Goal: Information Seeking & Learning: Learn about a topic

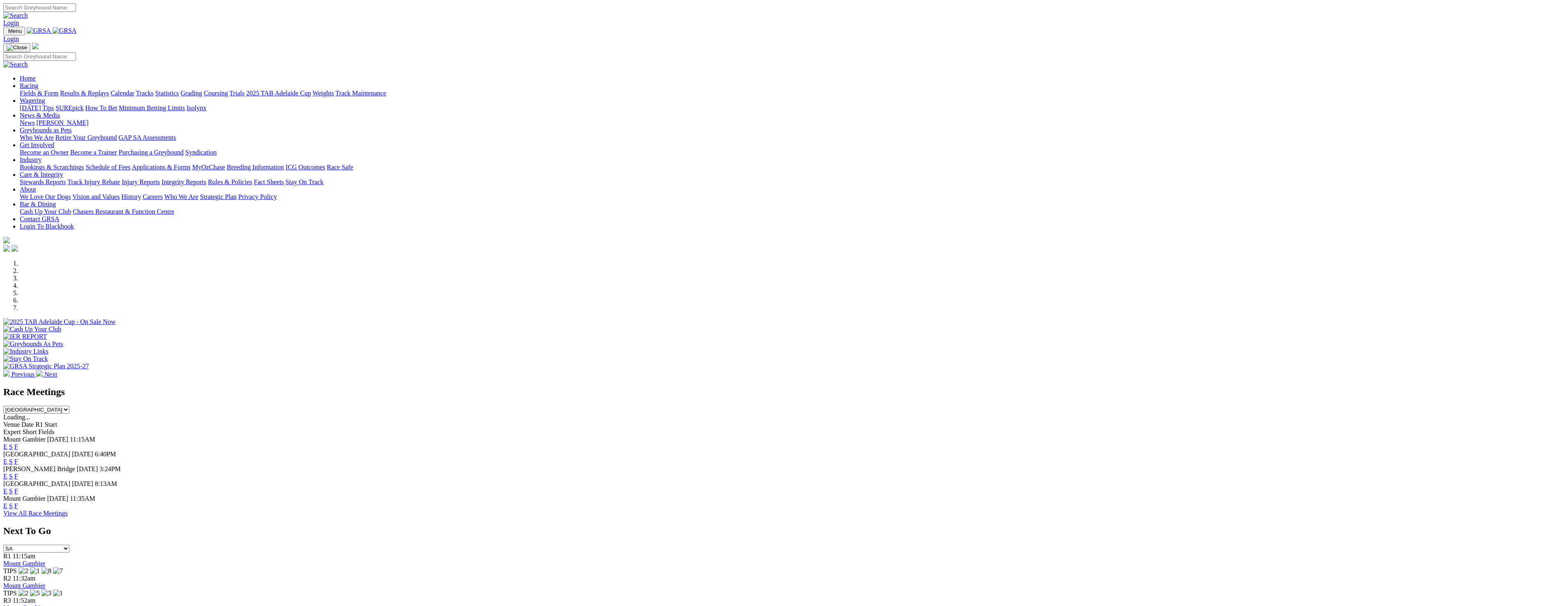
click at [58, 89] on link "Fields & Form" at bounding box center [39, 93] width 39 height 7
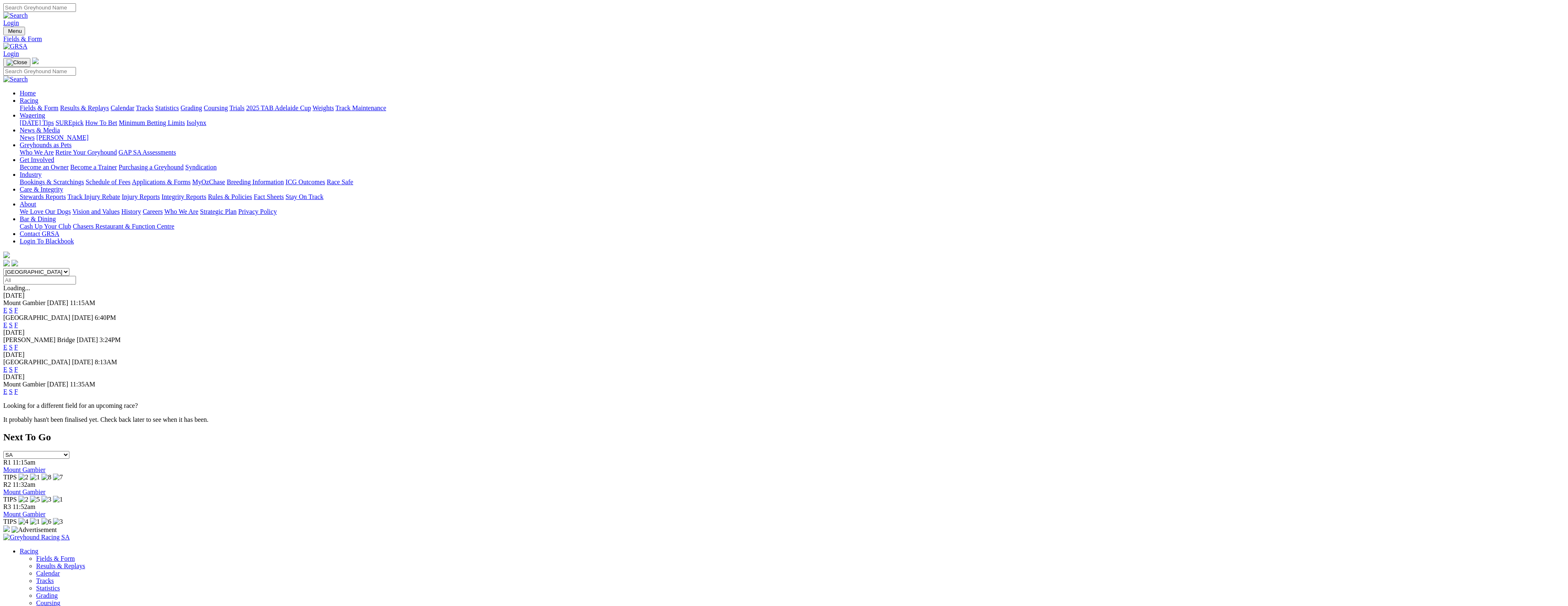
click at [69, 268] on select "South Australia New South Wales Northern Territory Queensland Tasmania Victoria…" at bounding box center [36, 271] width 66 height 8
select select "QLD"
click at [69, 268] on select "South Australia New South Wales Northern Territory Queensland Tasmania Victoria…" at bounding box center [36, 271] width 66 height 8
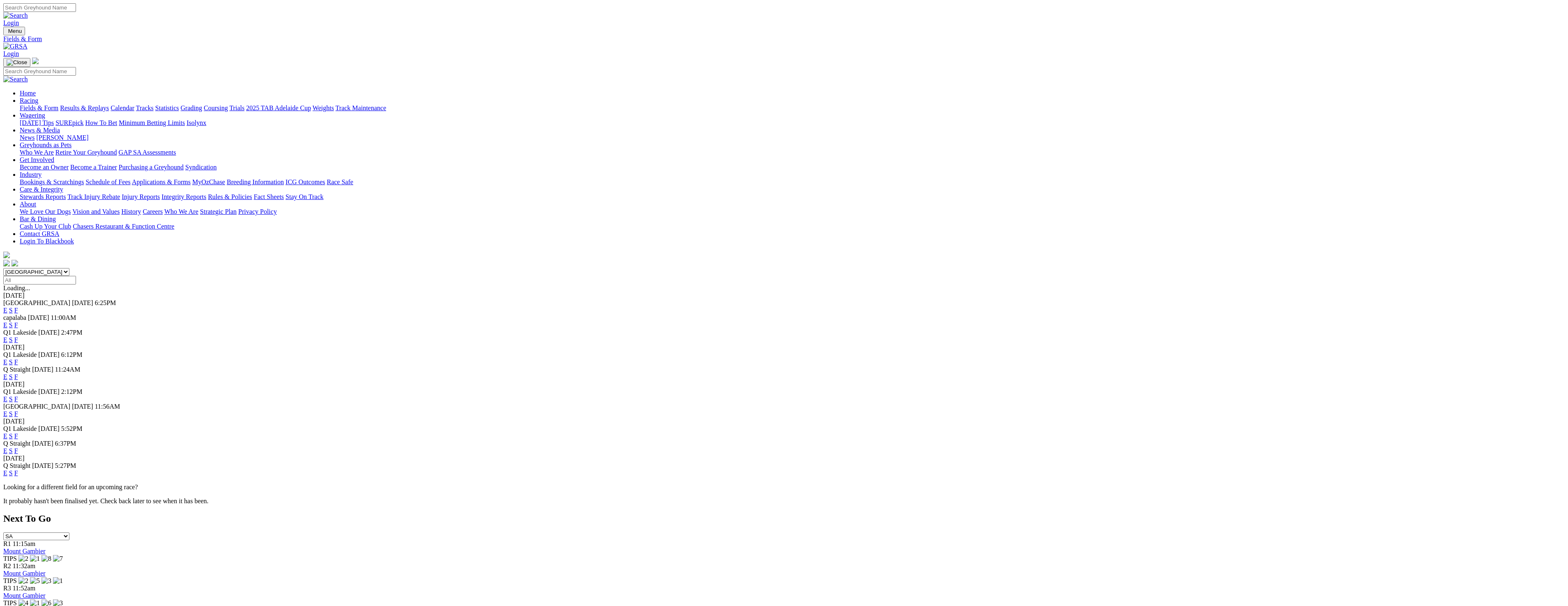
click at [7, 336] on link "E" at bounding box center [5, 339] width 4 height 7
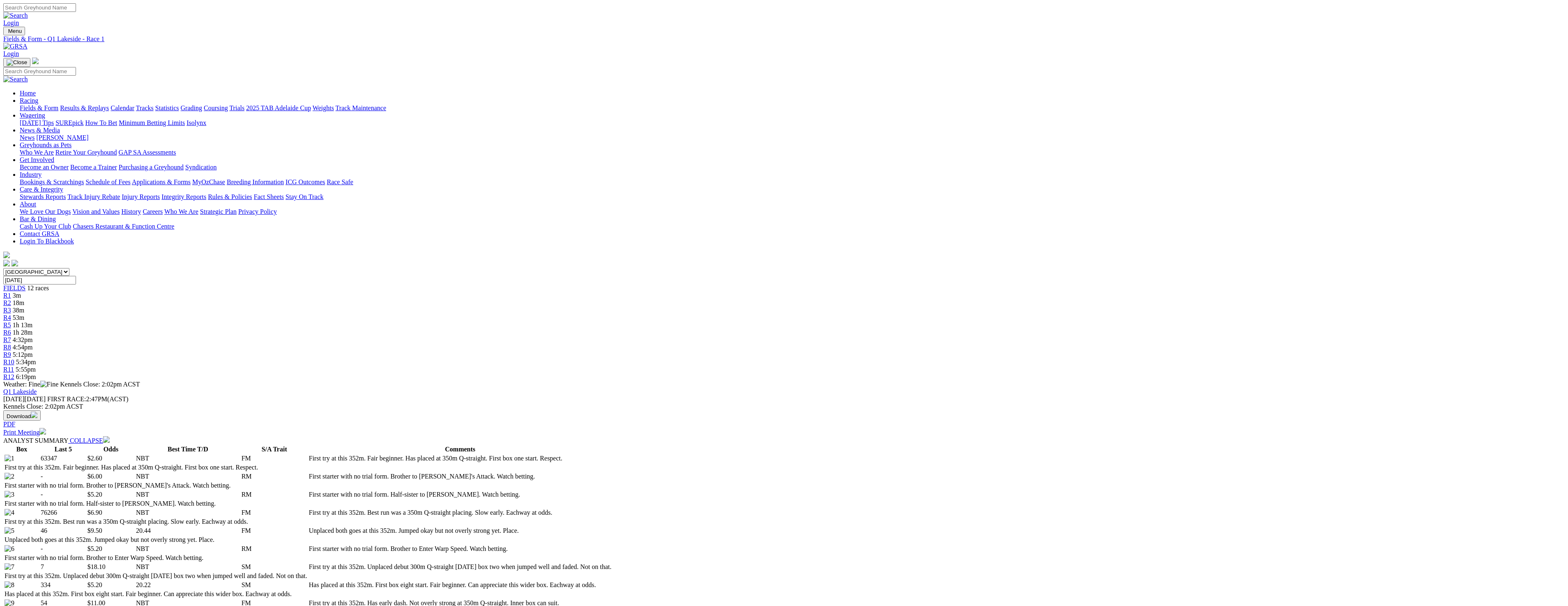
select select "20"
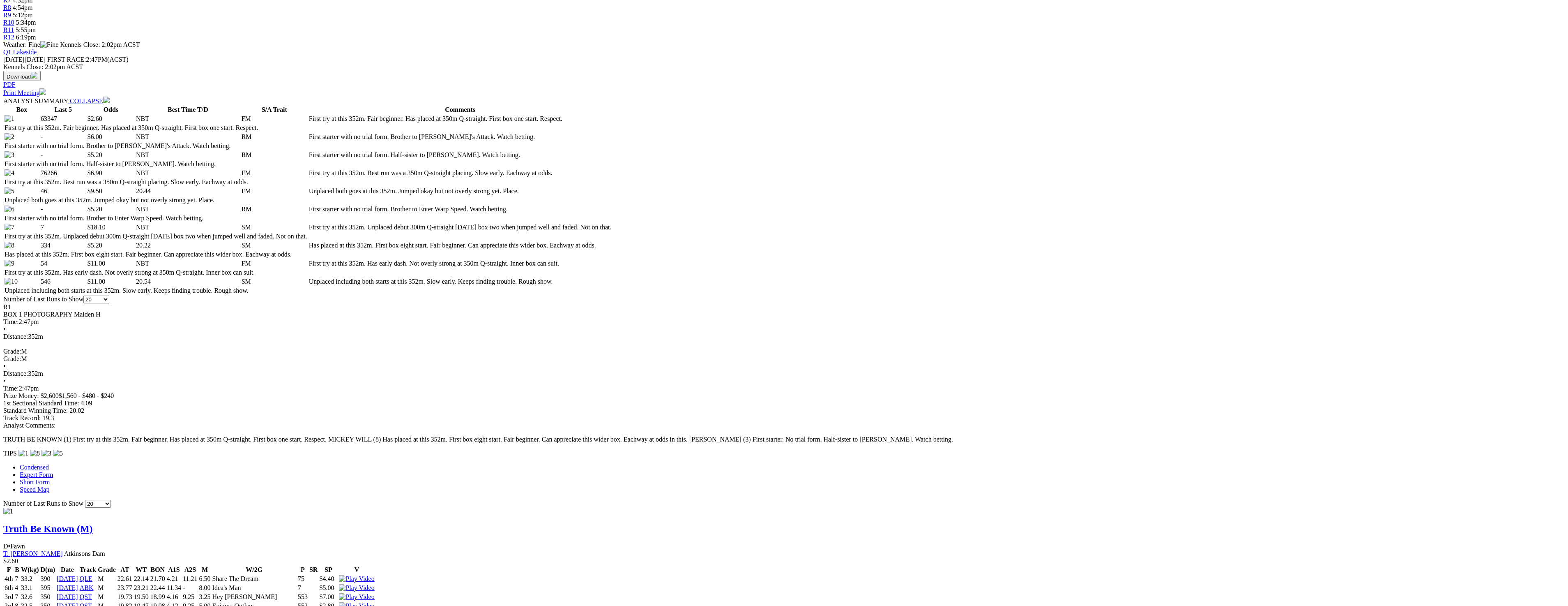
scroll to position [205, 0]
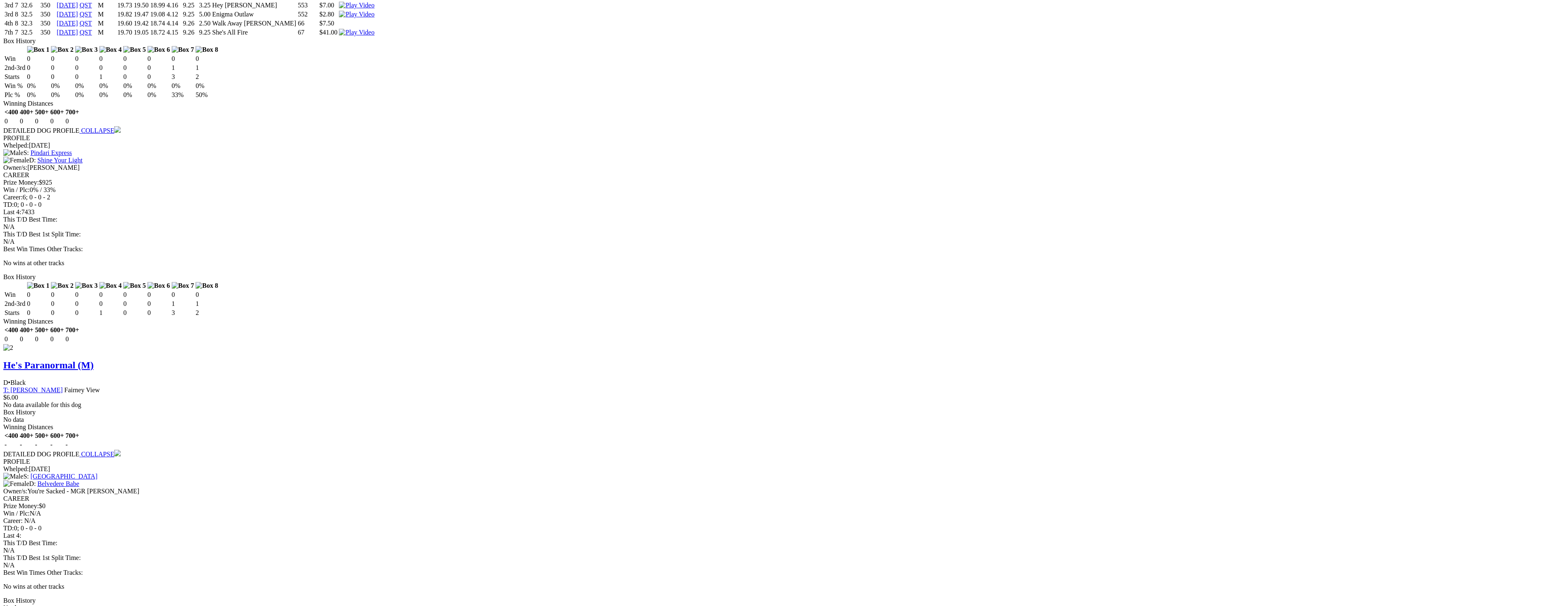
scroll to position [945, 0]
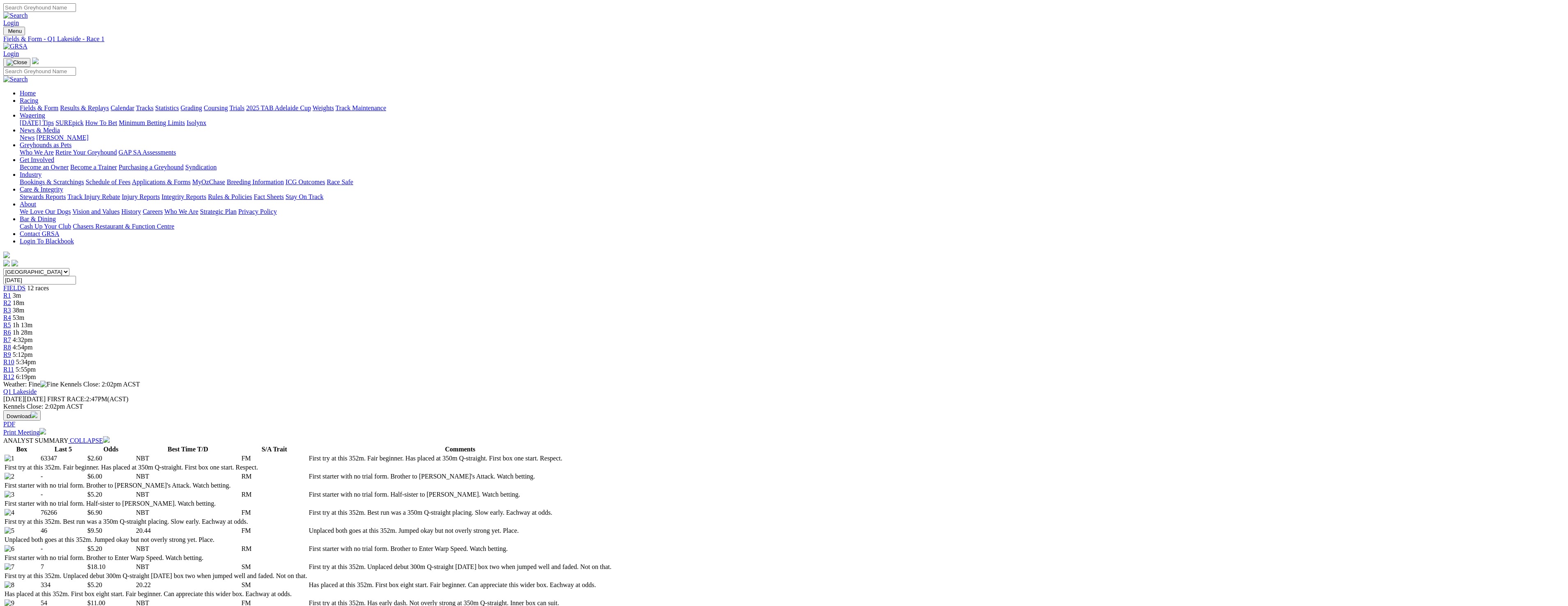
click at [11, 306] on span "R3" at bounding box center [7, 309] width 8 height 7
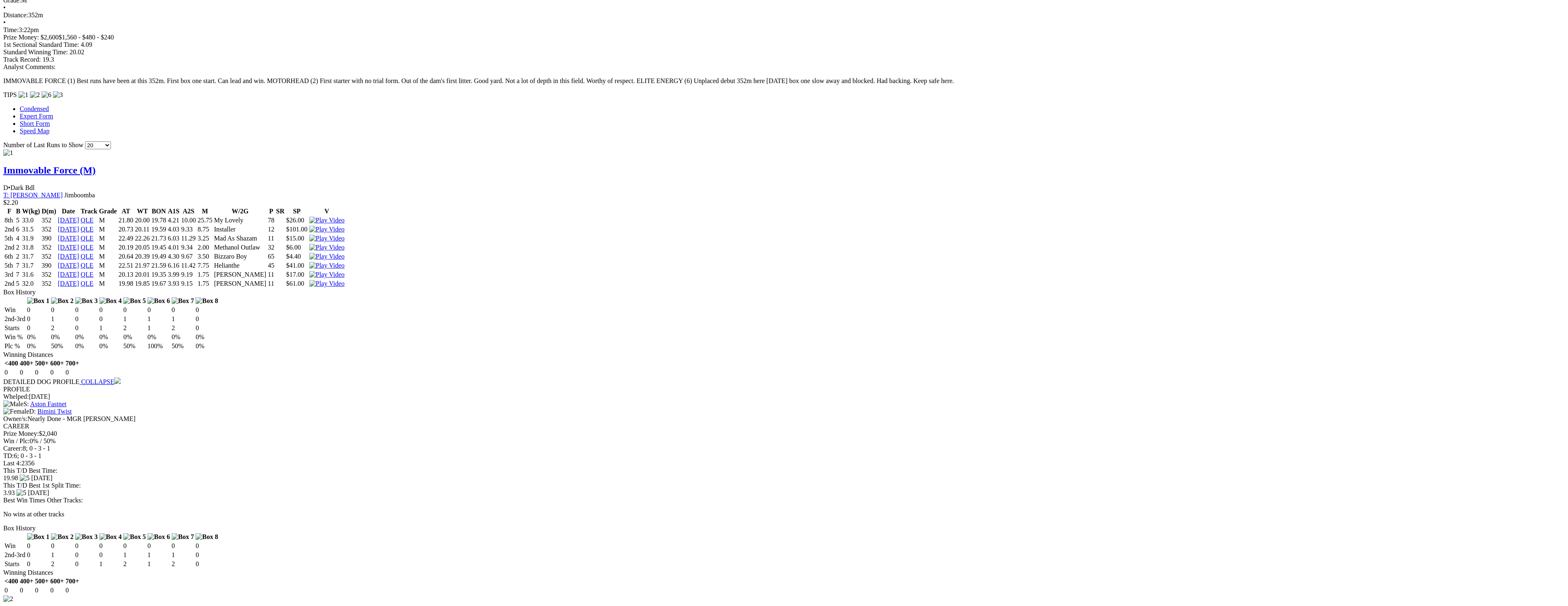
scroll to position [699, 0]
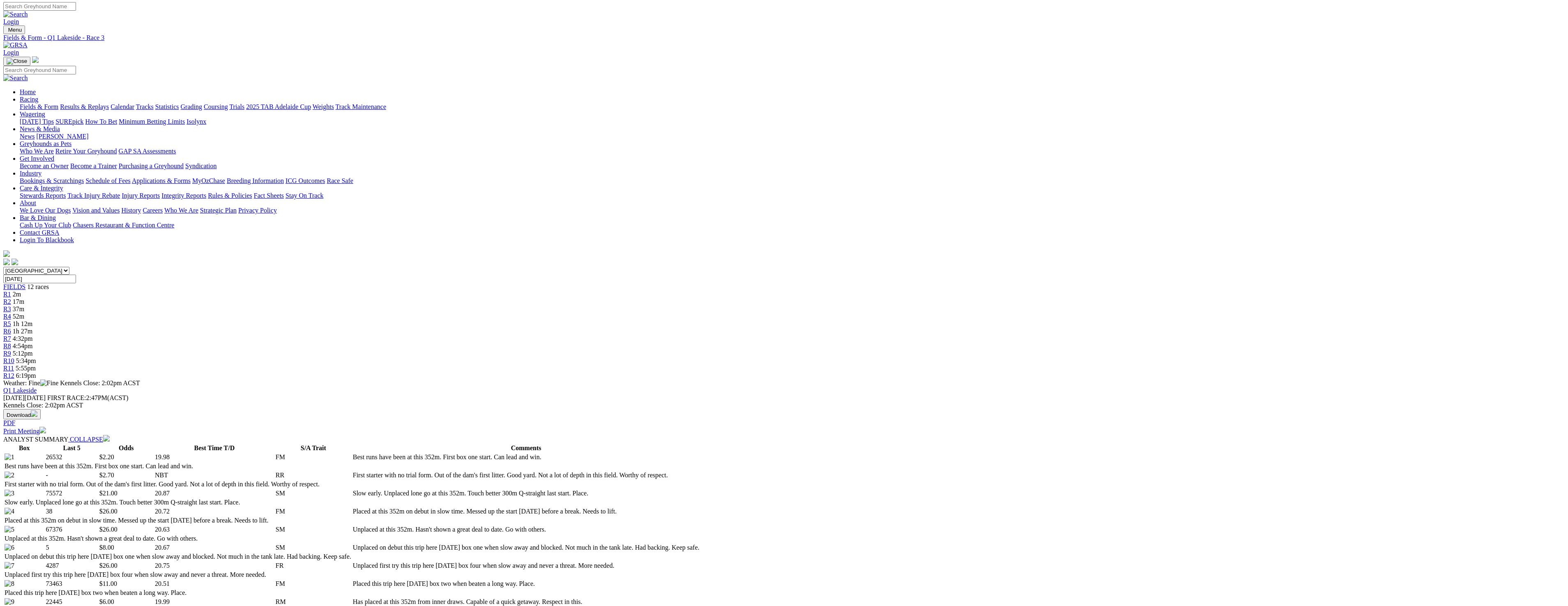
scroll to position [0, 0]
click at [584, 292] on div "R1 2m" at bounding box center [784, 295] width 1561 height 7
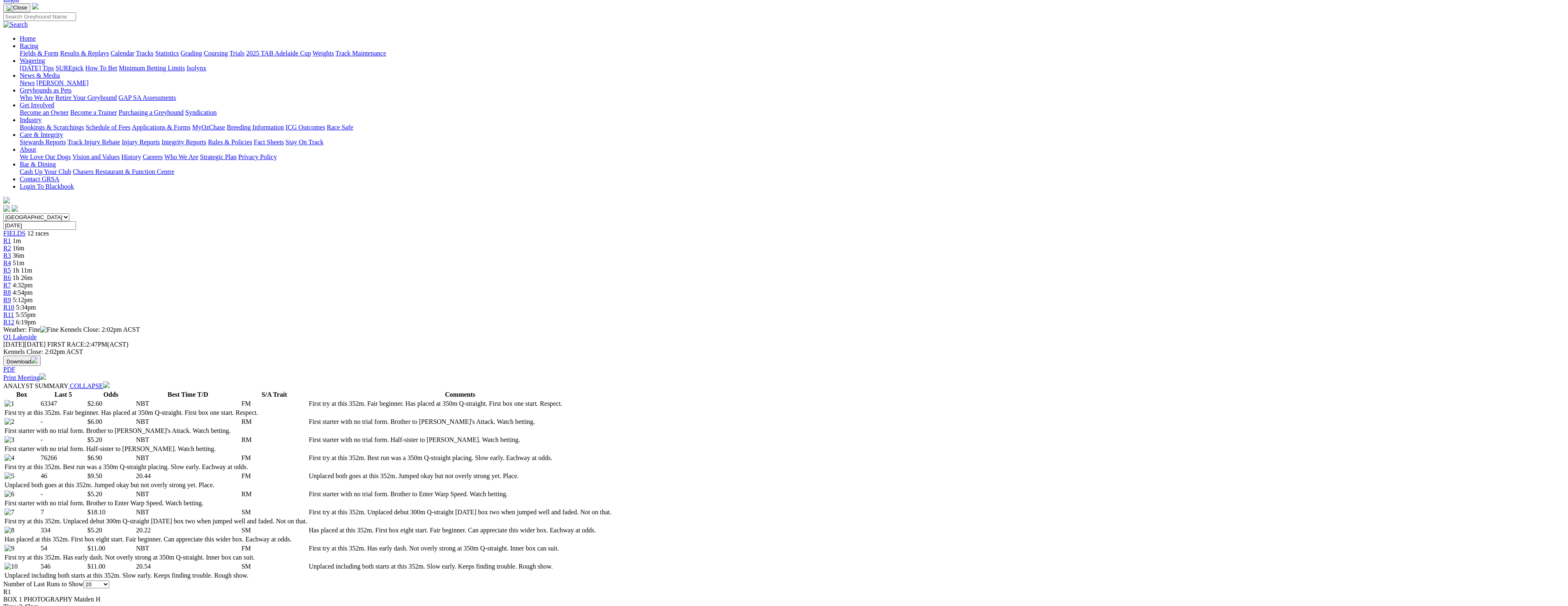
scroll to position [205, 0]
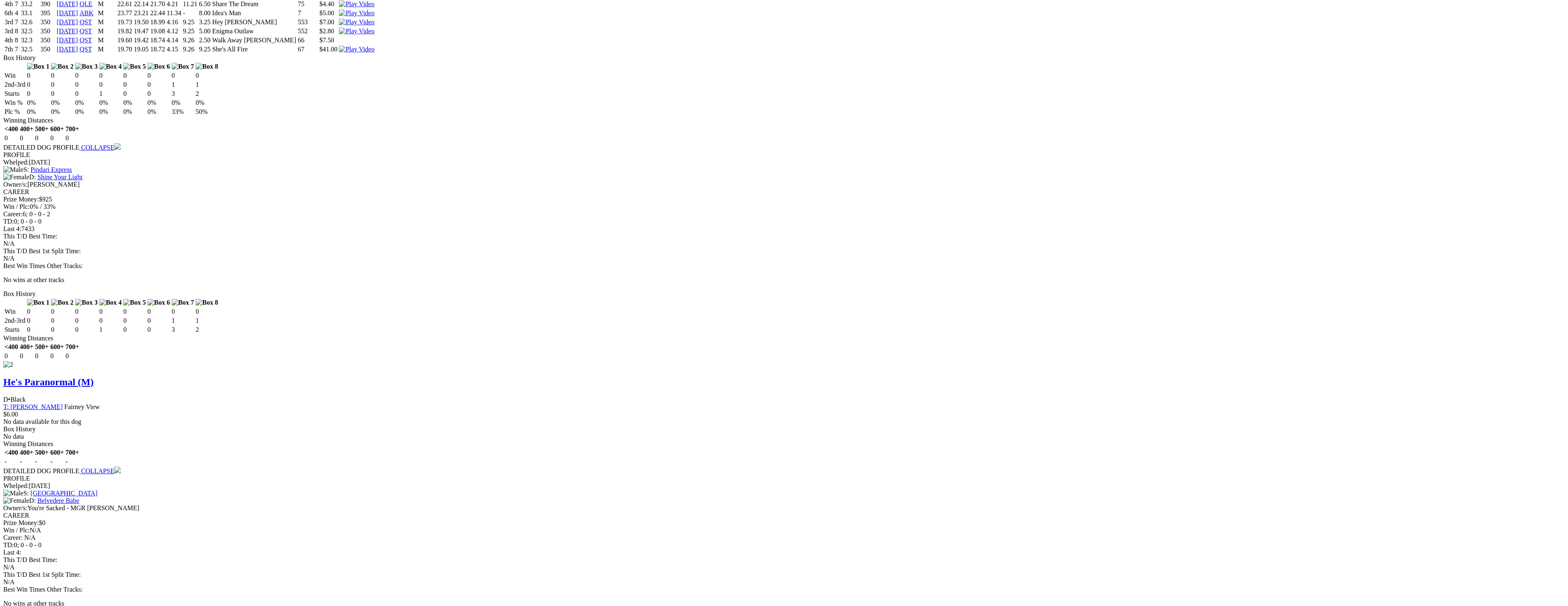
scroll to position [781, 0]
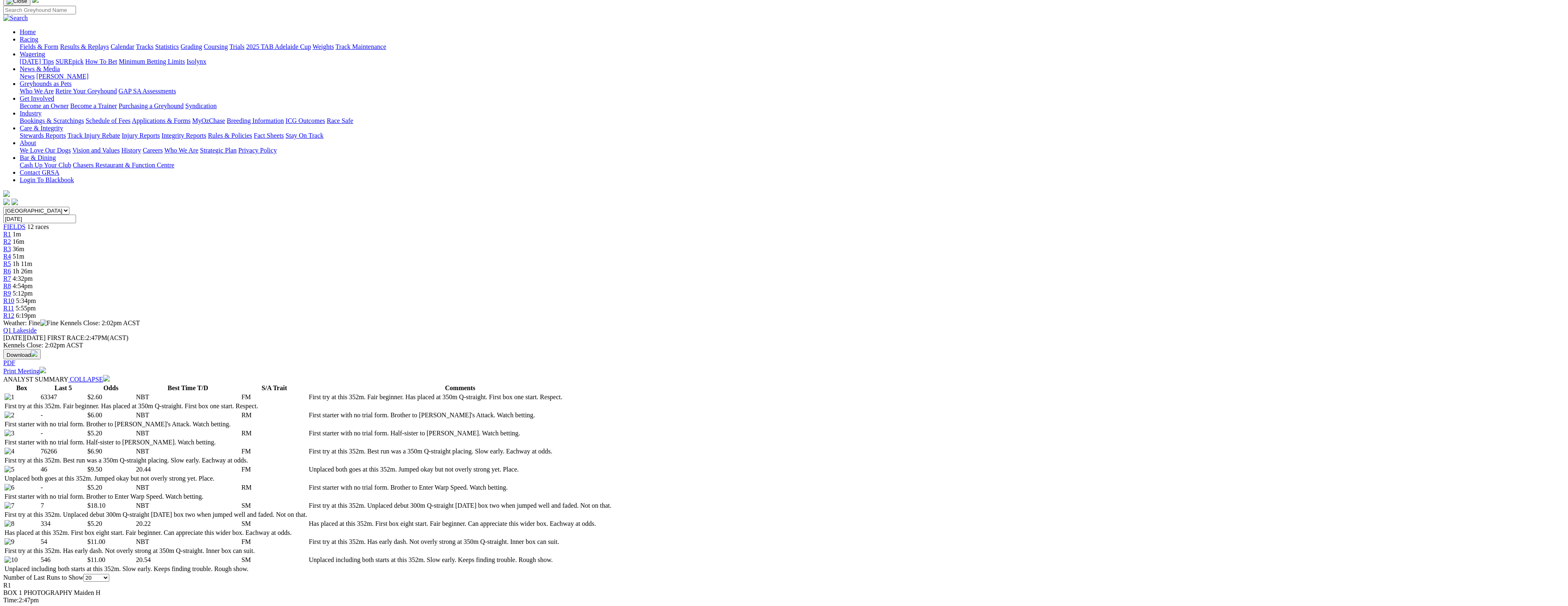
scroll to position [0, 0]
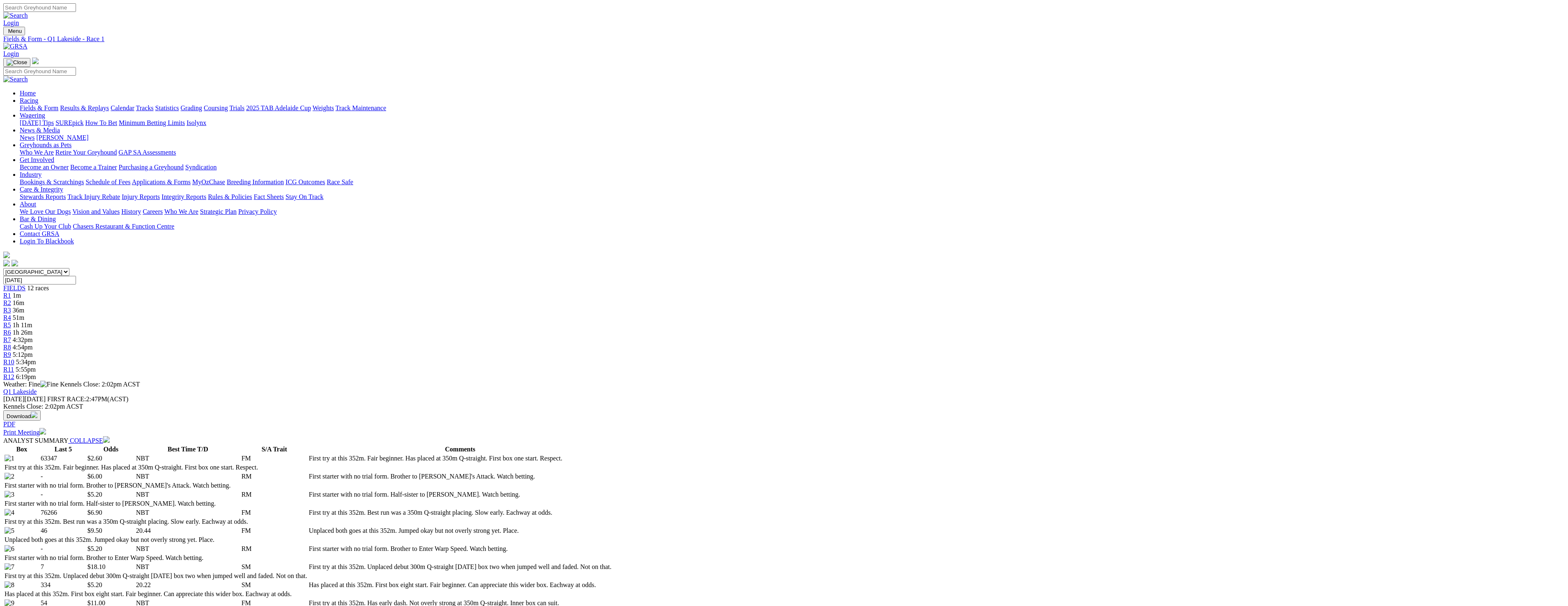
click at [58, 104] on link "Fields & Form" at bounding box center [39, 107] width 39 height 7
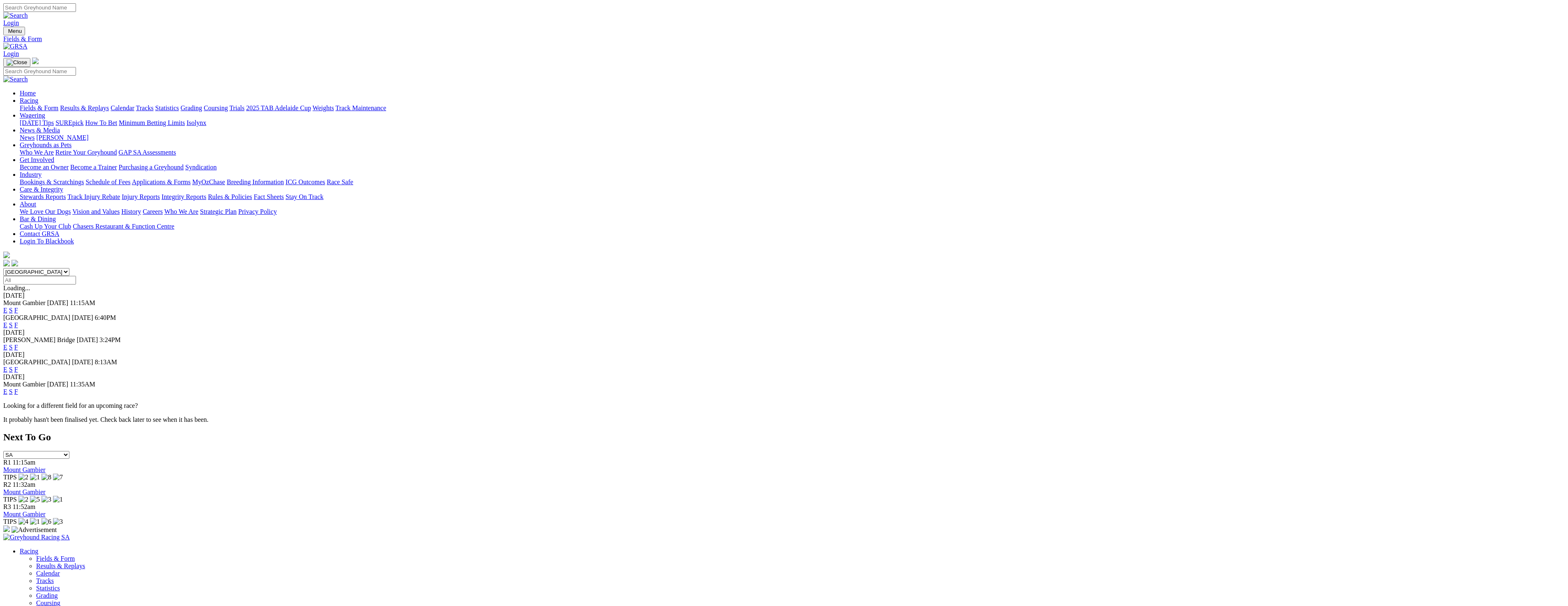
click at [69, 268] on select "[GEOGRAPHIC_DATA] [GEOGRAPHIC_DATA] [GEOGRAPHIC_DATA] [GEOGRAPHIC_DATA] [GEOGRA…" at bounding box center [36, 271] width 66 height 8
select select "[GEOGRAPHIC_DATA]"
click at [69, 268] on select "[GEOGRAPHIC_DATA] [GEOGRAPHIC_DATA] [GEOGRAPHIC_DATA] [GEOGRAPHIC_DATA] [GEOGRA…" at bounding box center [36, 271] width 66 height 8
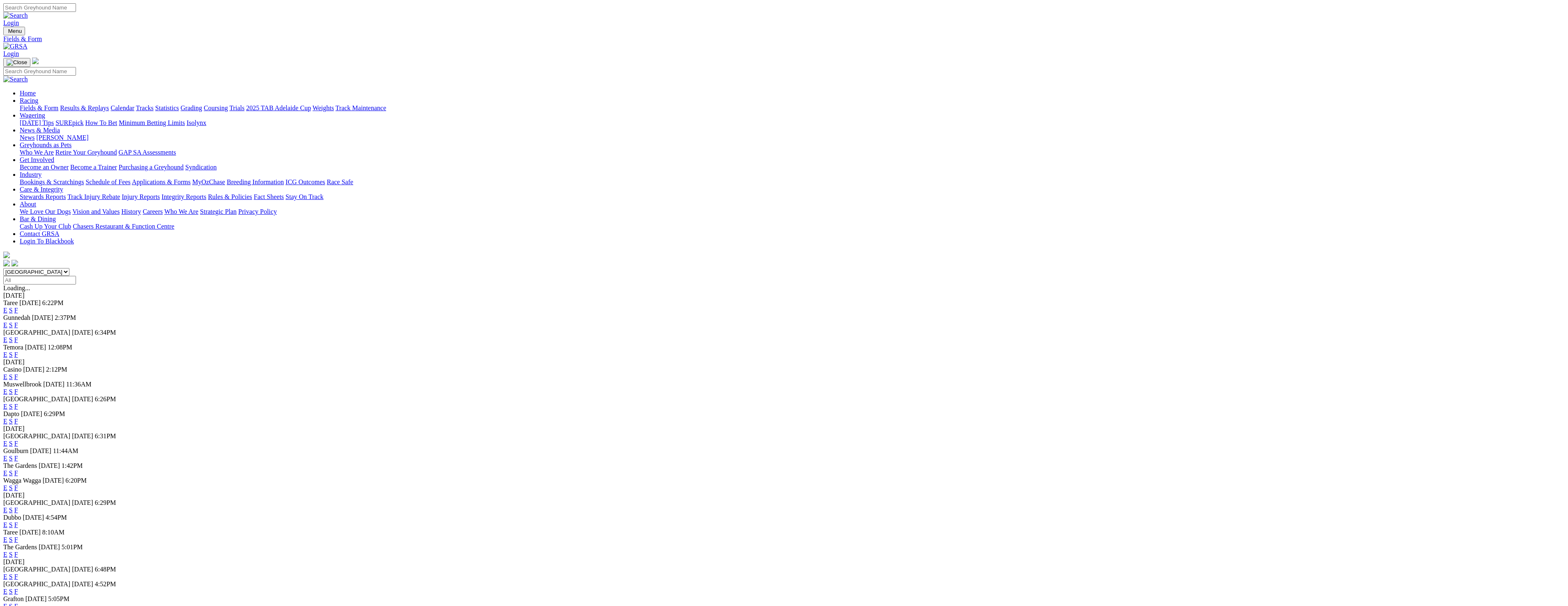
click at [7, 322] on link "E" at bounding box center [5, 325] width 4 height 7
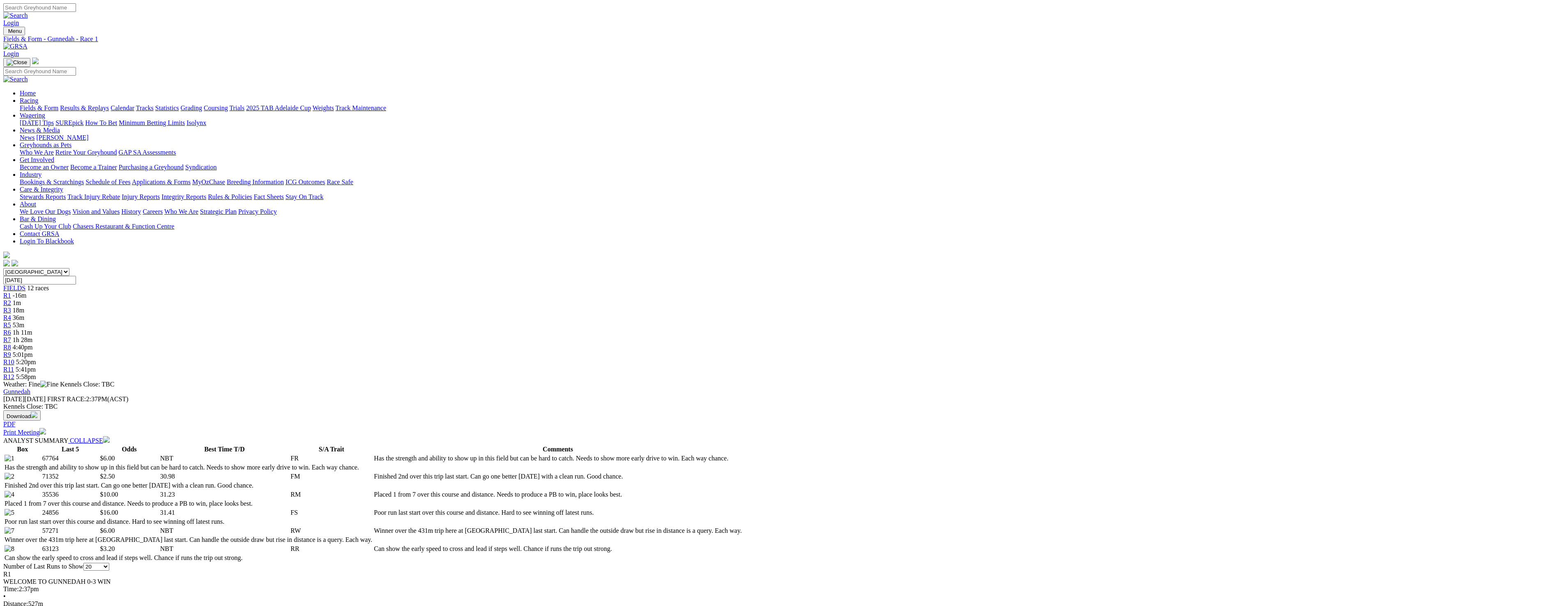
click at [21, 299] on span "1m" at bounding box center [17, 302] width 8 height 7
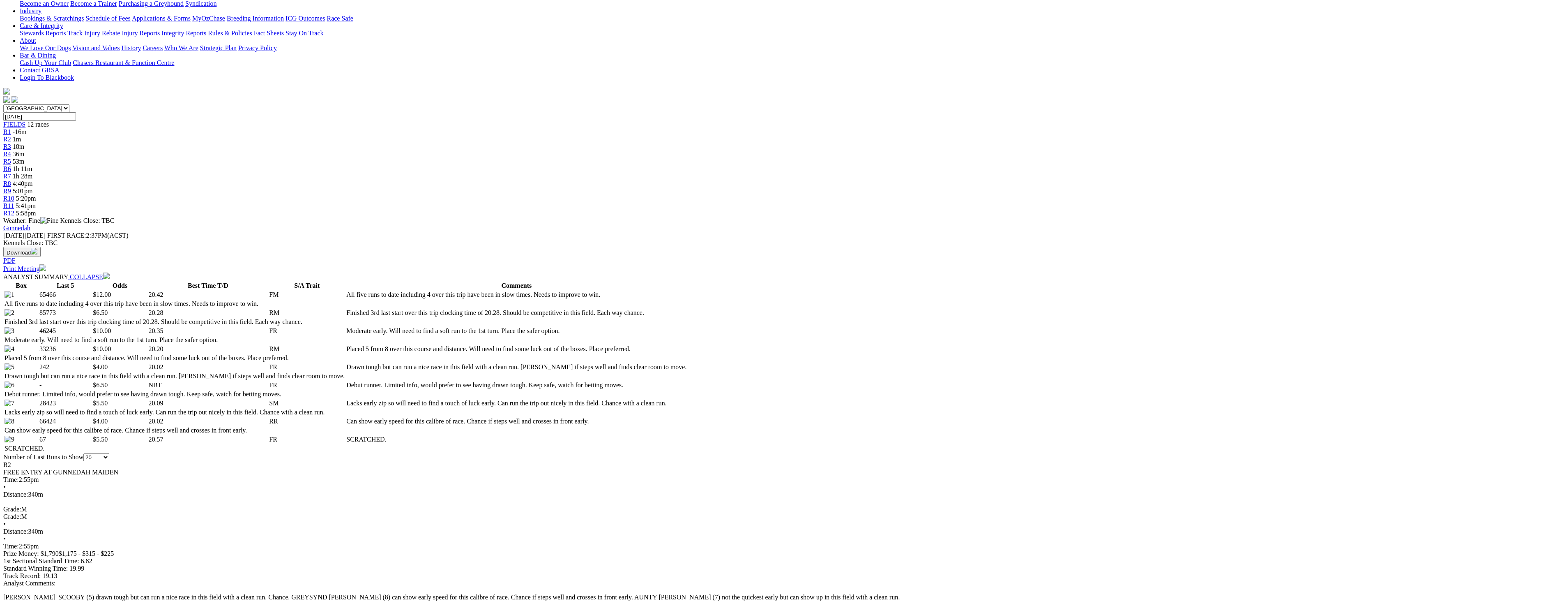
scroll to position [164, 0]
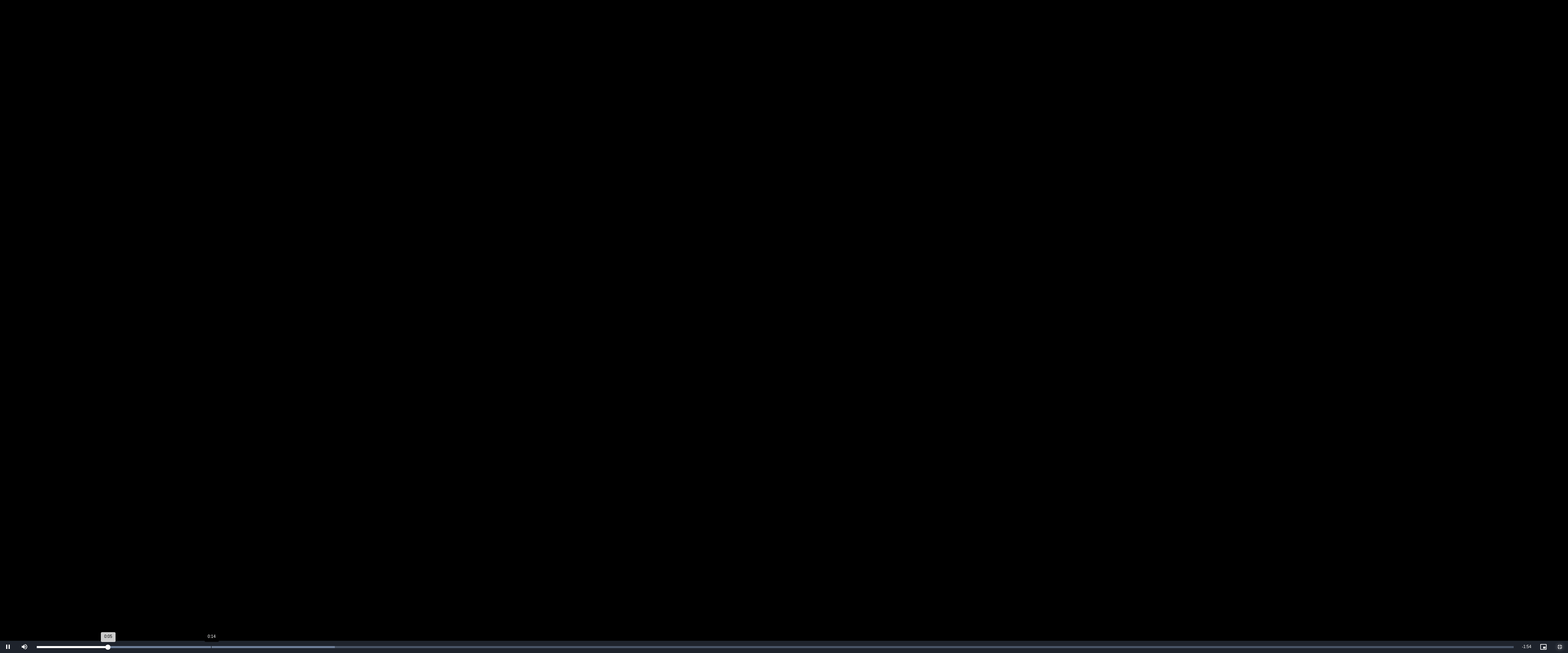
click at [211, 601] on div "Loaded : 20.19% 0:14 0:05" at bounding box center [775, 647] width 1485 height 12
click at [243, 601] on div "Loaded : 25.24% 0:16 0:14" at bounding box center [775, 647] width 1485 height 12
click at [271, 601] on div "Loaded : 30.28% 0:18 0:18" at bounding box center [775, 647] width 1485 height 12
click at [304, 601] on div "Loaded : 30.28% 0:21 0:19" at bounding box center [775, 647] width 1485 height 12
click at [323, 601] on div "Loaded : 35.33% 0:23 0:21" at bounding box center [775, 647] width 1485 height 12
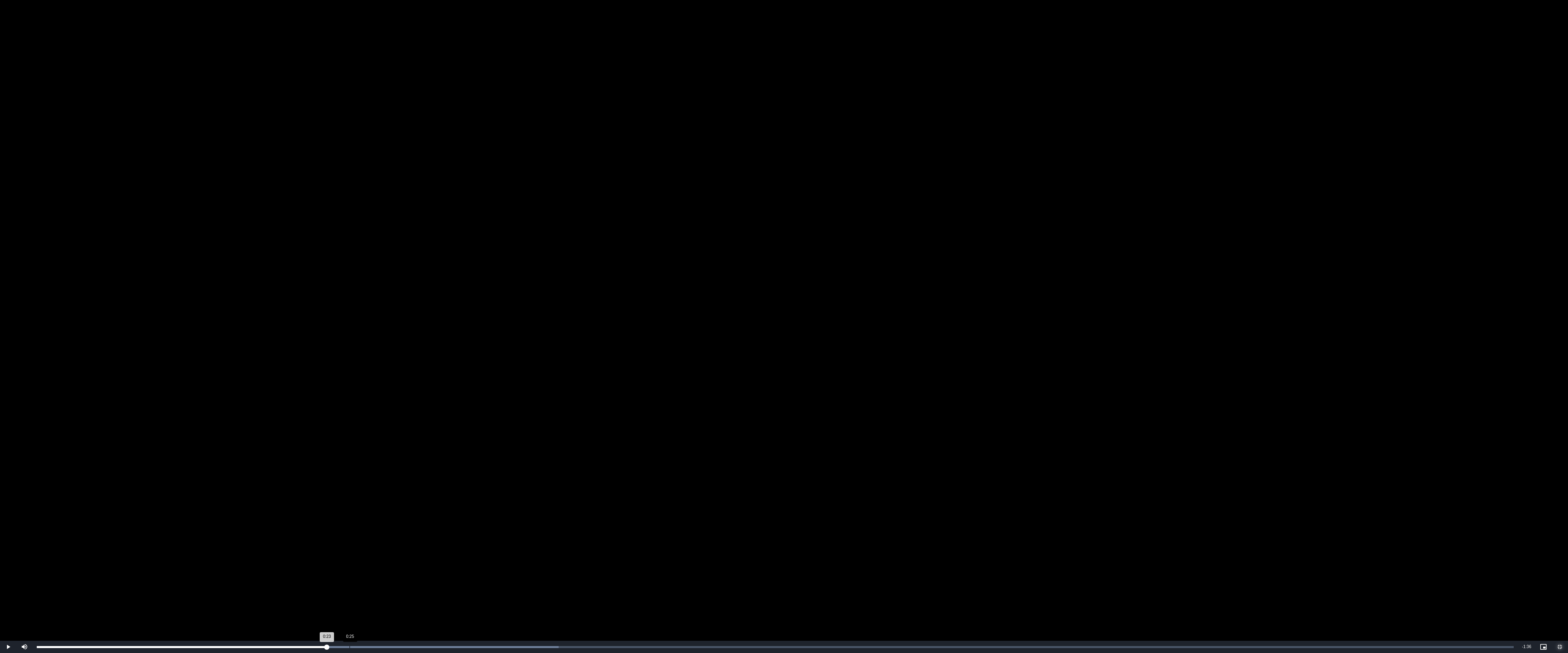
click at [349, 601] on div "Loaded : 35.33% 0:25 0:23" at bounding box center [775, 647] width 1485 height 12
click at [377, 601] on div "Loaded : 40.38% 0:27 0:27" at bounding box center [775, 647] width 1485 height 12
click at [388, 601] on div "0:28" at bounding box center [214, 647] width 354 height 2
click at [402, 601] on div "Loaded : 50.47% 0:29 0:28" at bounding box center [775, 647] width 1485 height 12
click at [415, 601] on div "Loaded : 50.47% 0:30 0:29" at bounding box center [775, 647] width 1485 height 12
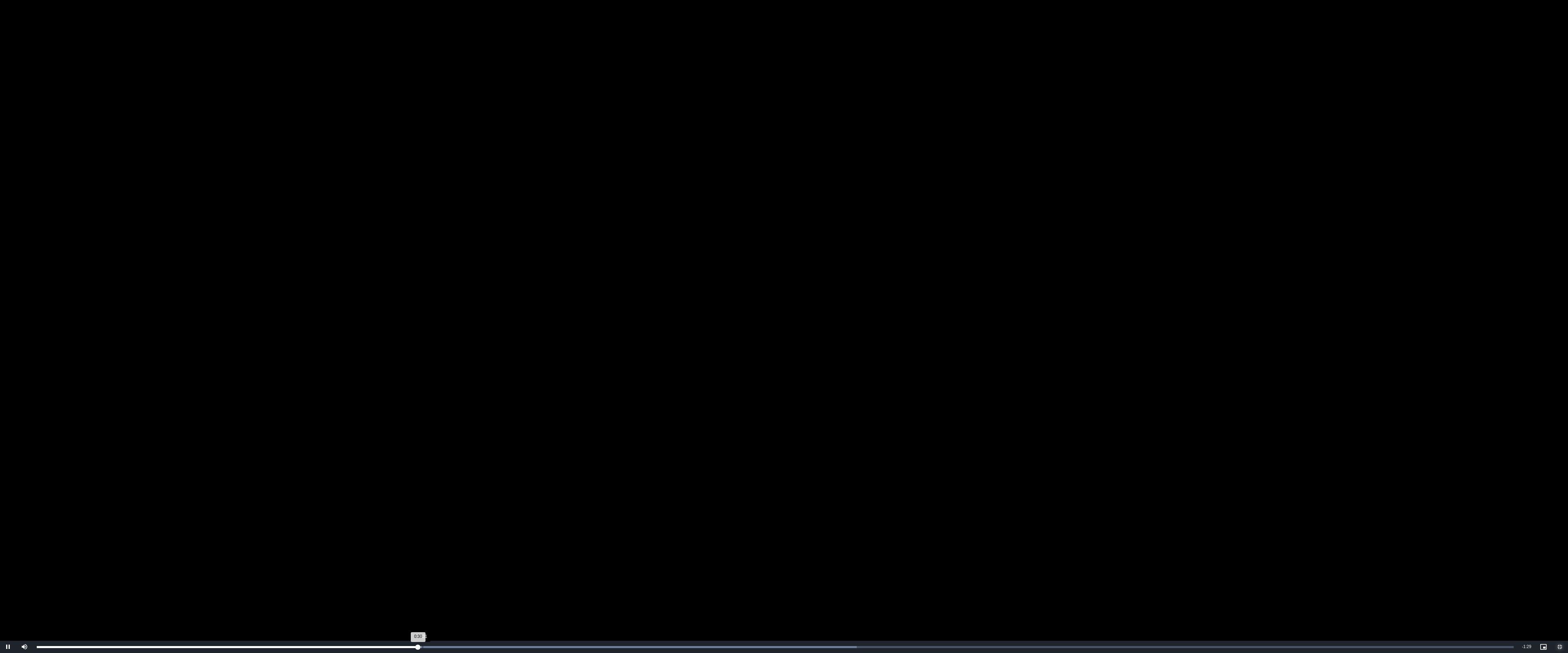
click at [427, 601] on div "Loaded : 55.52% 0:31 0:30" at bounding box center [775, 647] width 1485 height 12
click at [443, 601] on div "Loaded : 55.52% 0:32 0:31" at bounding box center [775, 647] width 1485 height 12
click at [461, 601] on div "Loaded : 60.56% 0:34 0:32" at bounding box center [775, 647] width 1485 height 12
click at [478, 601] on div "Loaded : 60.56% 0:35 0:34" at bounding box center [775, 647] width 1485 height 12
click at [505, 601] on div "Loaded : 65.61% 0:37 0:35" at bounding box center [775, 647] width 1485 height 12
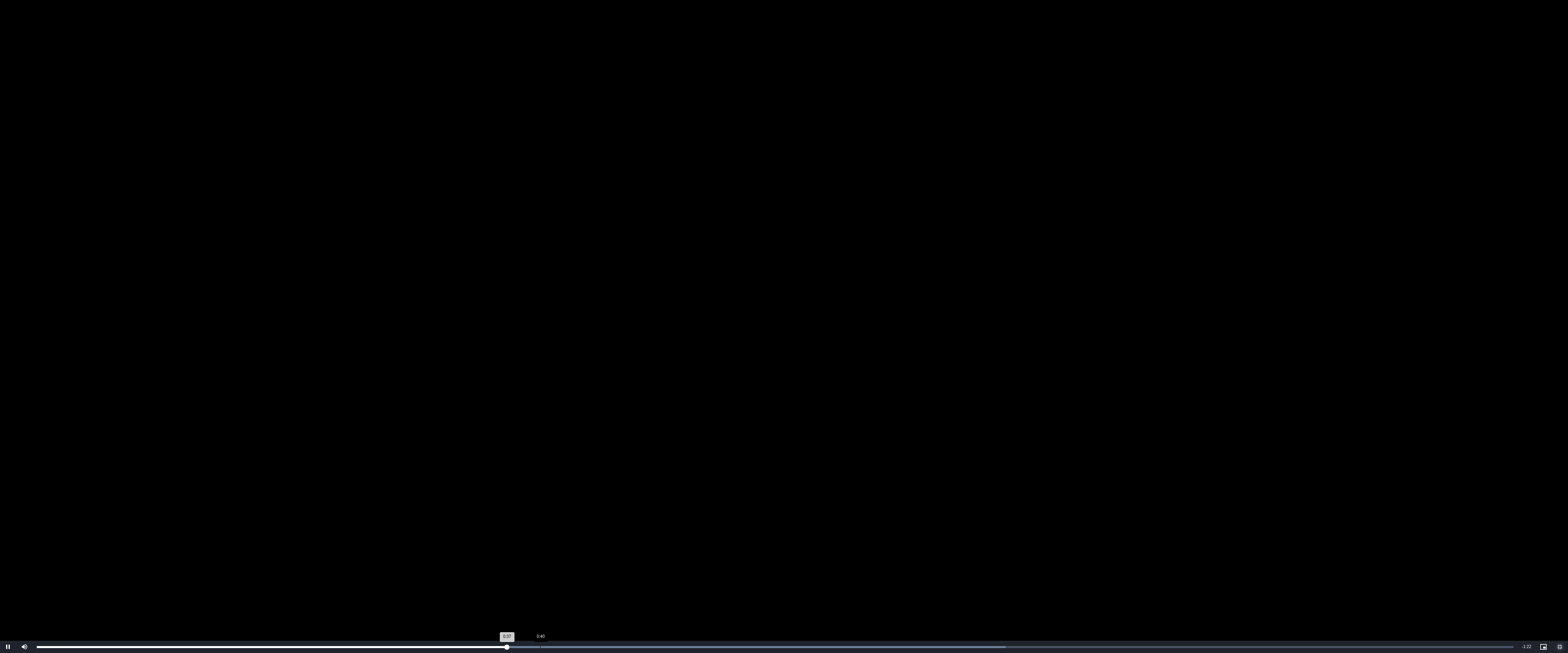
click at [542, 601] on div "Loaded : 65.61% 0:40 0:37" at bounding box center [775, 647] width 1485 height 12
drag, startPoint x: 950, startPoint y: 266, endPoint x: 948, endPoint y: 236, distance: 30.1
click at [950, 266] on video "To view this video please enable JavaScript, and consider upgrading to a web br…" at bounding box center [784, 326] width 1568 height 653
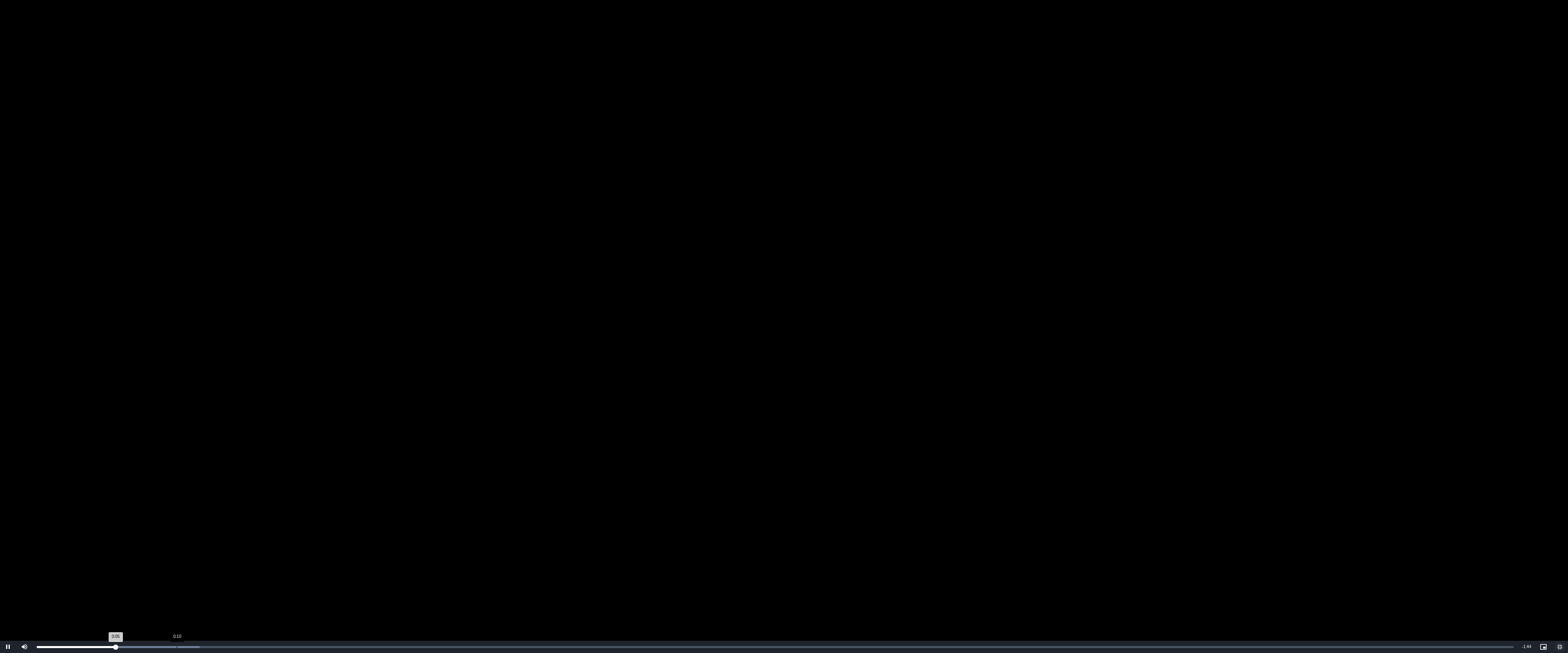
click at [178, 601] on div "Loaded : 11.02% 0:10 0:05" at bounding box center [775, 647] width 1485 height 12
click at [321, 601] on div "Progress Bar" at bounding box center [484, 647] width 895 height 2
click at [336, 601] on div "Loaded : 60.61% 0:21 0:21" at bounding box center [775, 647] width 1477 height 2
click at [342, 601] on div "0:22" at bounding box center [189, 647] width 306 height 2
click at [359, 601] on div "Loaded : 71.63% 0:23 0:23" at bounding box center [775, 647] width 1485 height 12
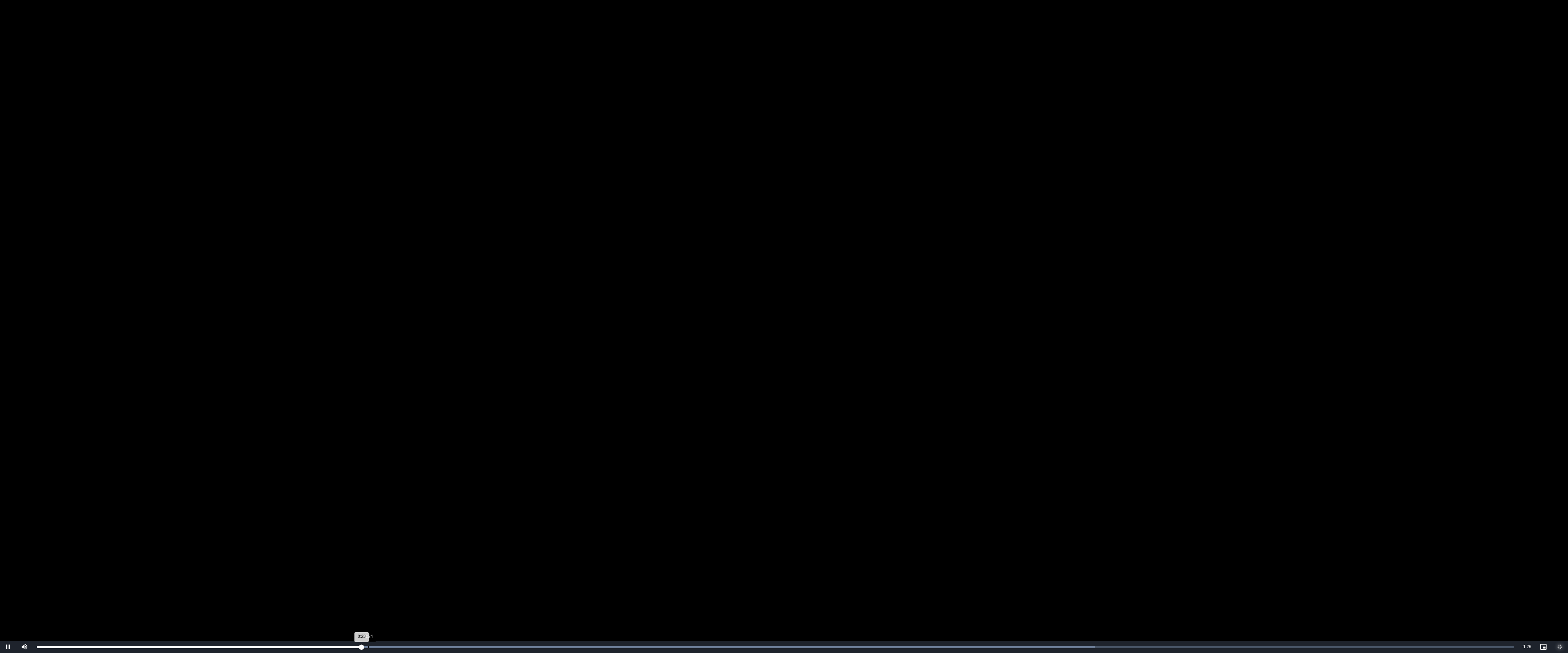
click at [373, 601] on div "Loaded : 71.63% 0:24 0:23" at bounding box center [775, 647] width 1485 height 12
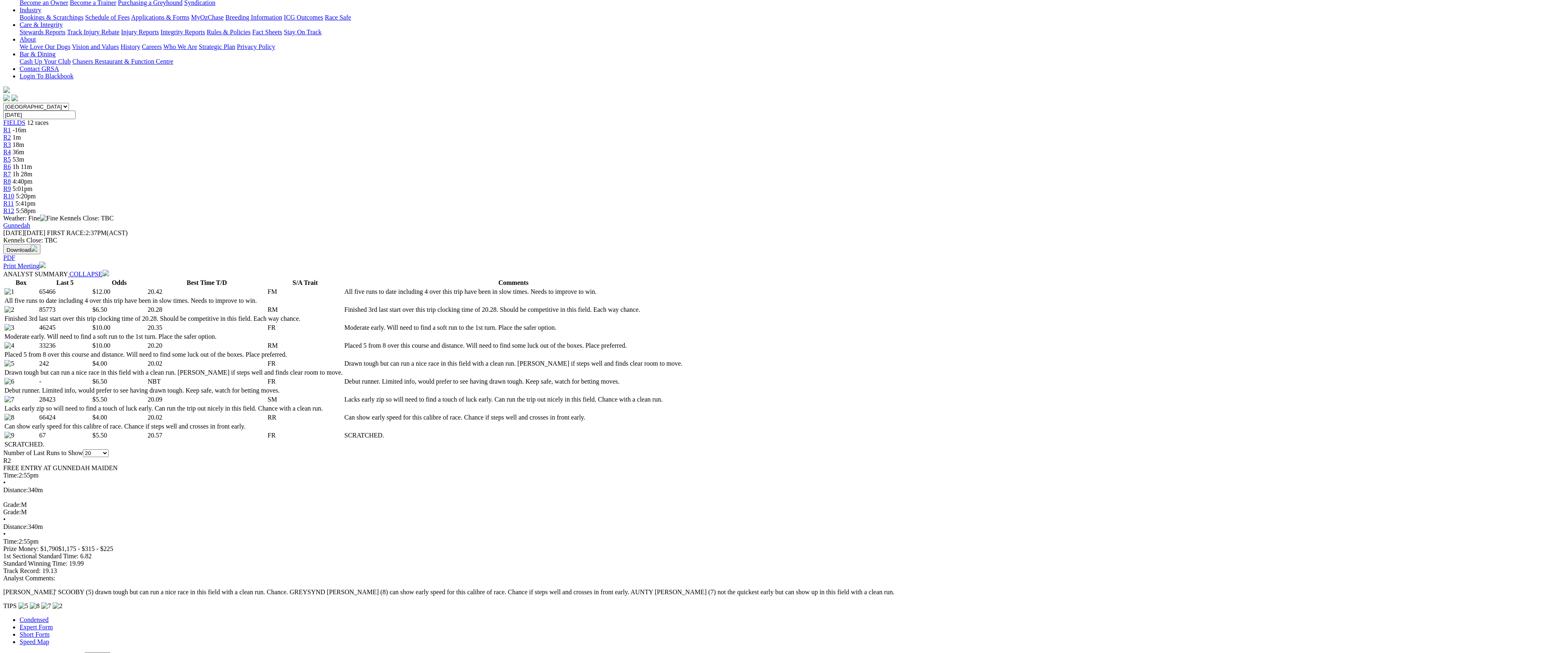
drag, startPoint x: 119, startPoint y: 652, endPoint x: 134, endPoint y: 652, distance: 15.0
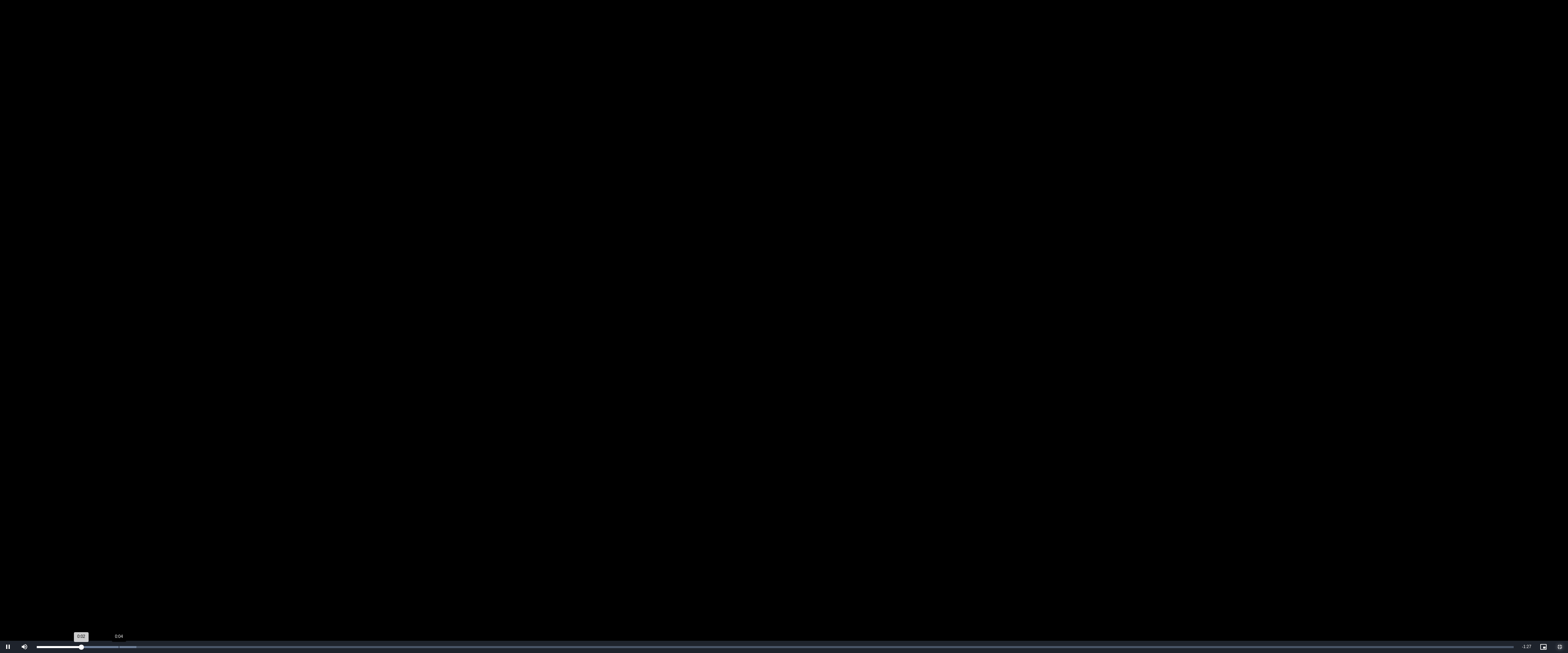
click at [119, 601] on div "Loaded : 6.75% 0:04 0:02" at bounding box center [775, 647] width 1485 height 12
click at [182, 601] on div "Loaded : 13.50% 0:08 0:05" at bounding box center [775, 647] width 1485 height 12
click at [210, 601] on div "Loaded : 13.50% 0:10 0:08" at bounding box center [775, 647] width 1485 height 12
click at [234, 601] on div "Loaded : 20.24% 0:11 0:10" at bounding box center [775, 647] width 1485 height 12
click at [267, 601] on div "Loaded : 20.24% 0:13 0:12" at bounding box center [775, 647] width 1485 height 12
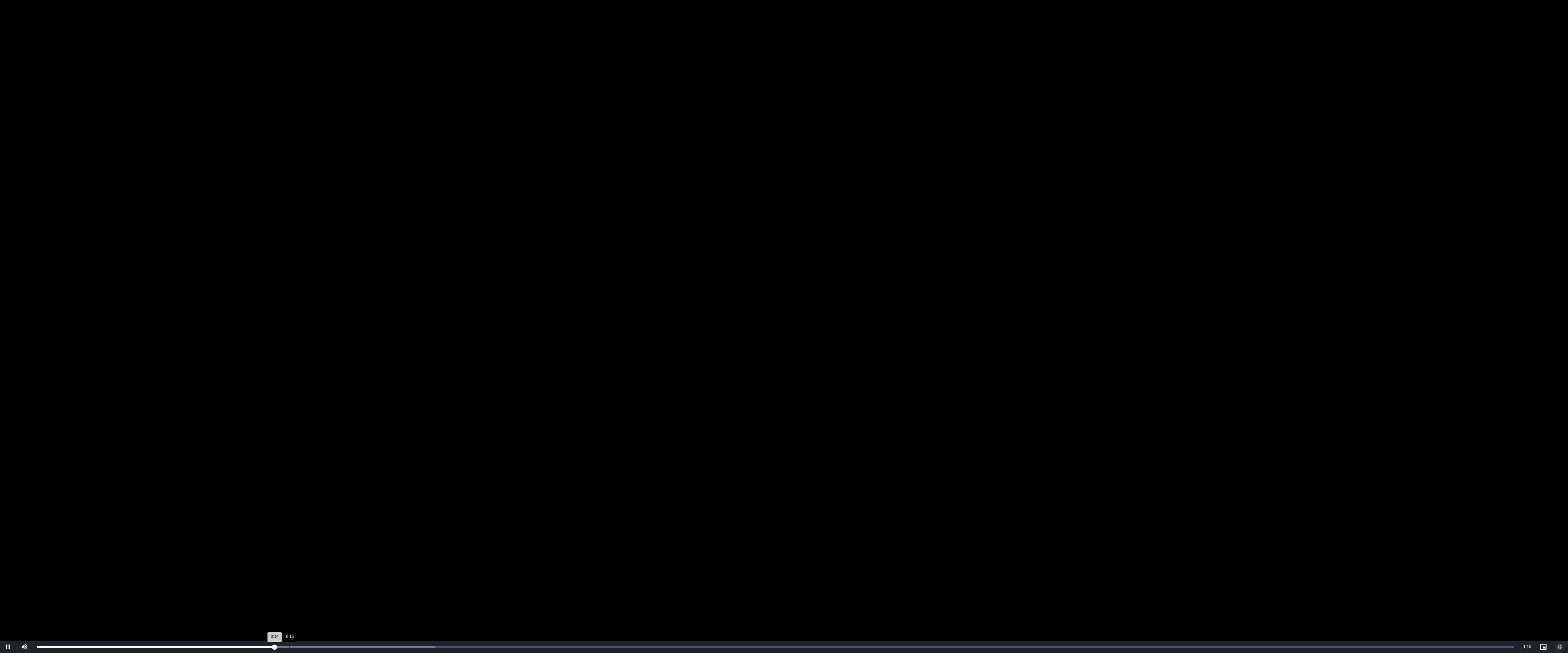
click at [291, 601] on div "Loaded : 26.99% 0:15 0:14" at bounding box center [775, 647] width 1485 height 12
click at [306, 601] on div "0:16" at bounding box center [306, 647] width 1 height 2
click at [329, 601] on div "Loaded : 33.74% 0:17 0:16" at bounding box center [775, 647] width 1485 height 12
click at [340, 601] on div "Loaded : 47.24% 0:18 0:19" at bounding box center [775, 647] width 1485 height 12
click at [355, 601] on div "Loaded : 47.24% 0:18 0:18" at bounding box center [775, 647] width 1485 height 12
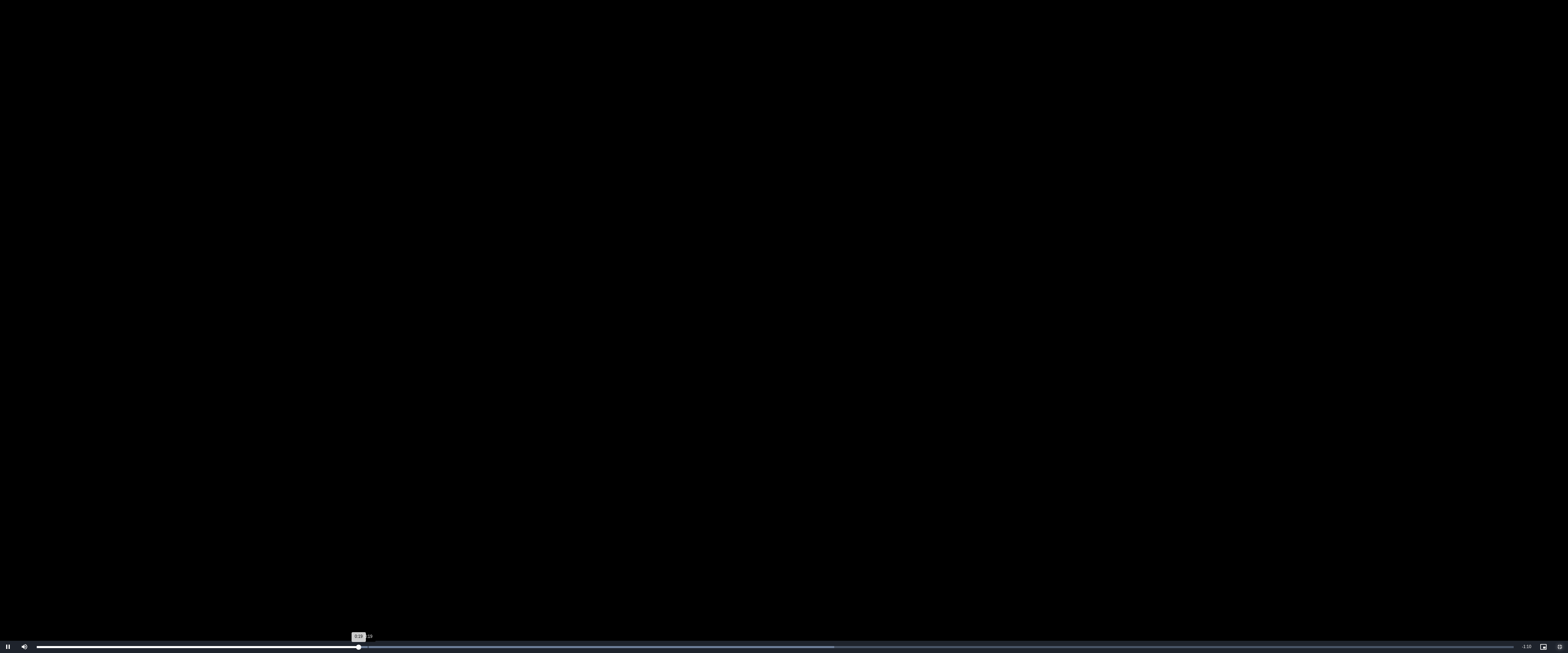
click at [371, 601] on div "Loaded : 53.99% 0:19 0:19" at bounding box center [775, 647] width 1485 height 12
click at [389, 601] on div "Loaded : 60.73% 0:21 0:20" at bounding box center [775, 647] width 1485 height 12
click at [828, 295] on video "To view this video please enable JavaScript, and consider upgrading to a web br…" at bounding box center [784, 326] width 1568 height 653
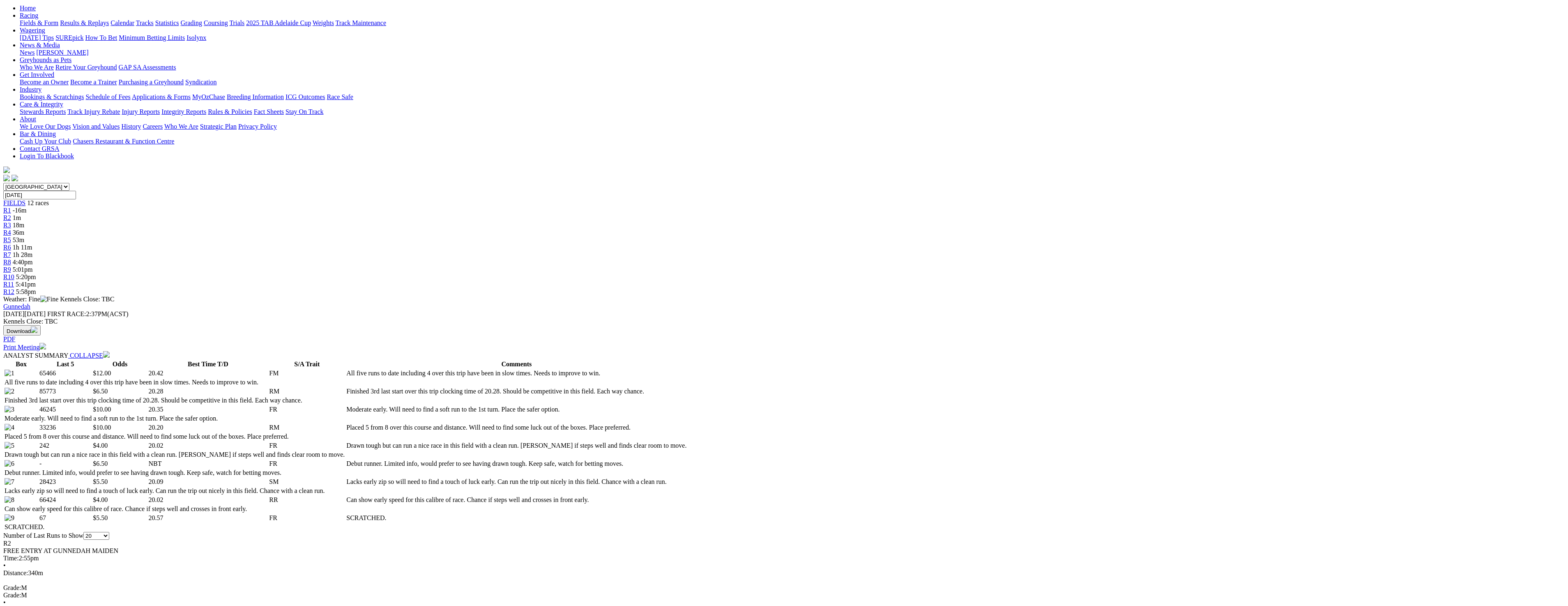
scroll to position [0, 0]
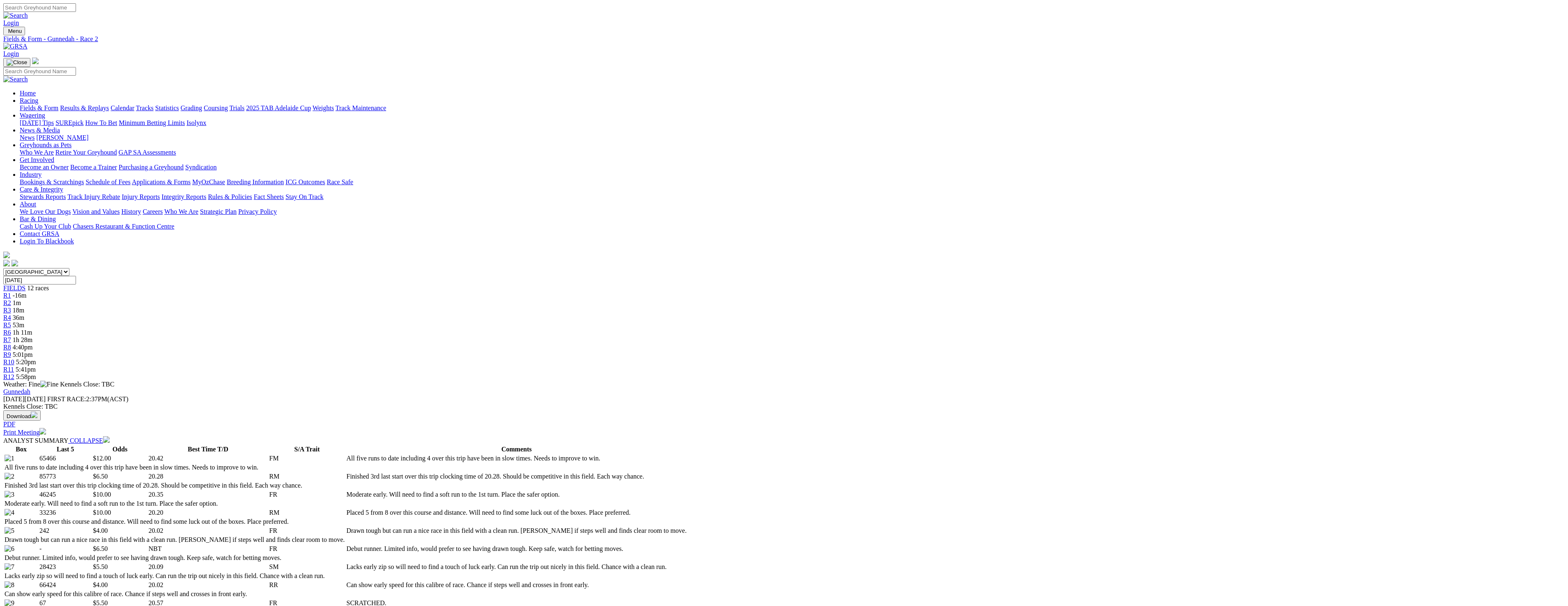
click at [58, 104] on link "Fields & Form" at bounding box center [39, 107] width 39 height 7
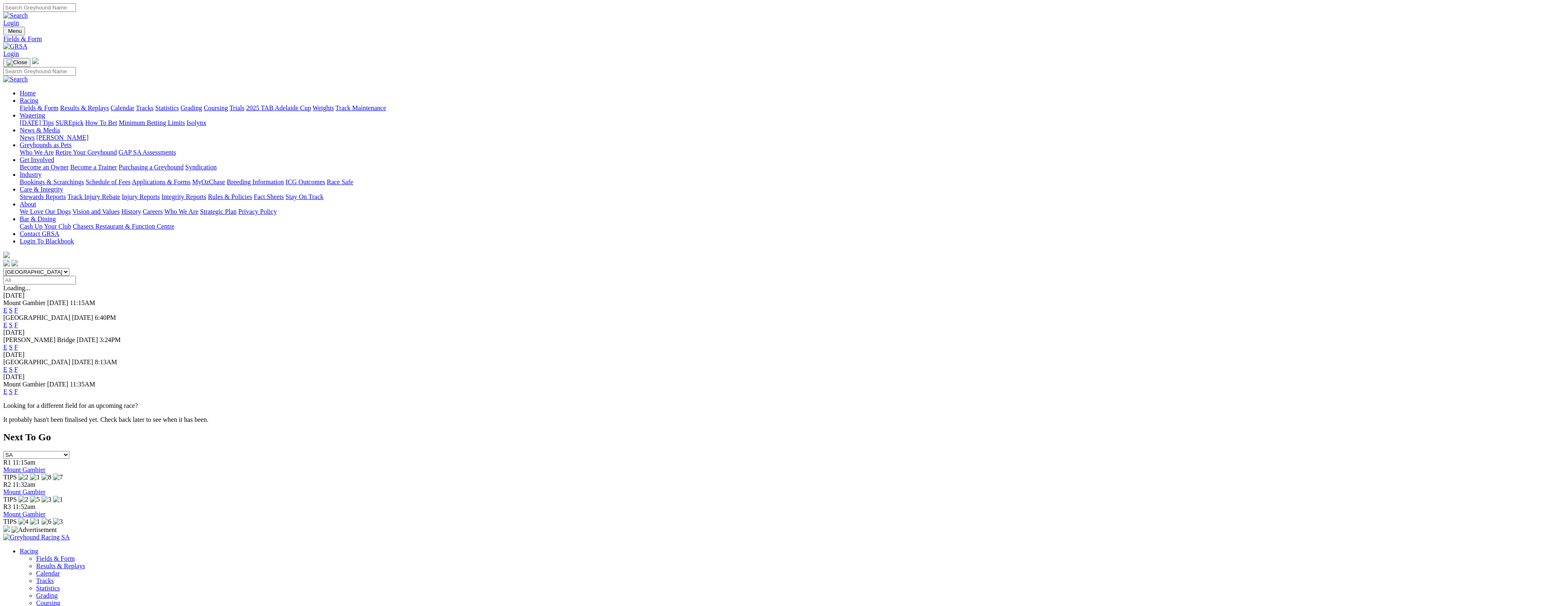
click at [69, 268] on select "South Australia New South Wales Northern Territory Queensland Tasmania Victoria…" at bounding box center [36, 271] width 66 height 8
select select "QLD"
click at [69, 268] on select "South Australia New South Wales Northern Territory Queensland Tasmania Victoria…" at bounding box center [36, 271] width 66 height 8
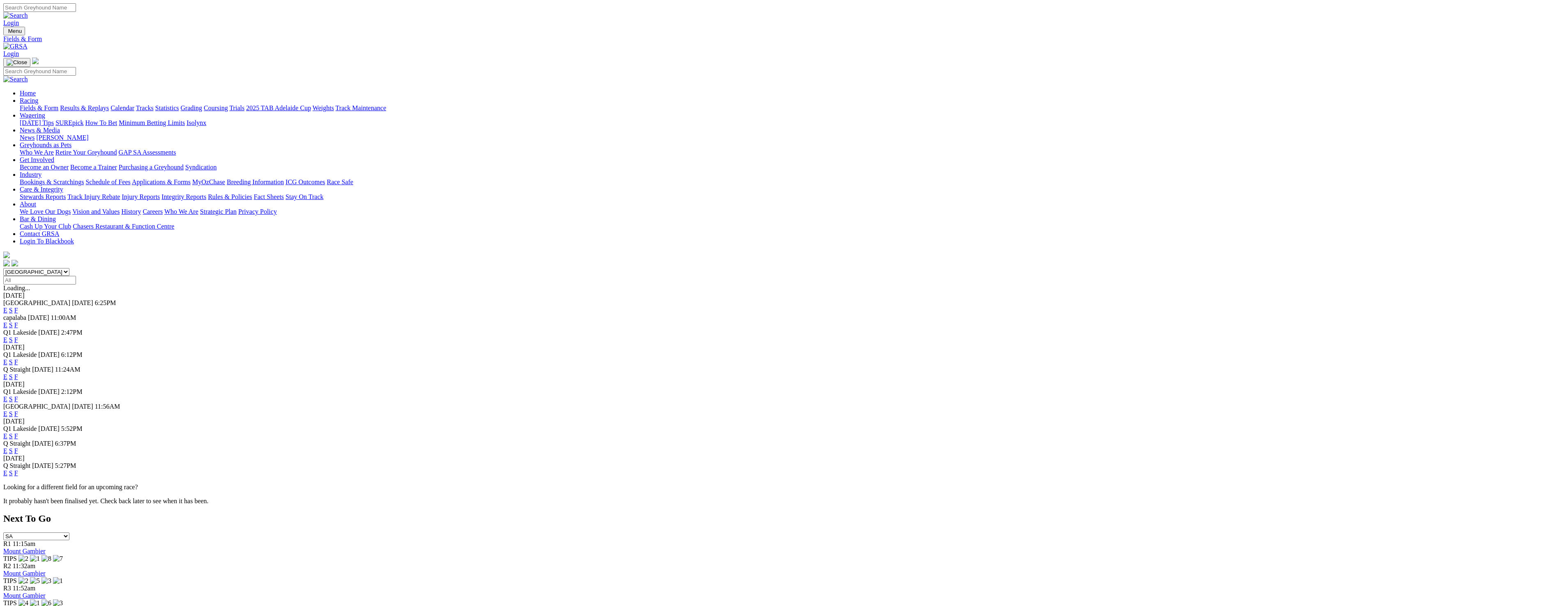
click at [7, 336] on link "E" at bounding box center [5, 339] width 4 height 7
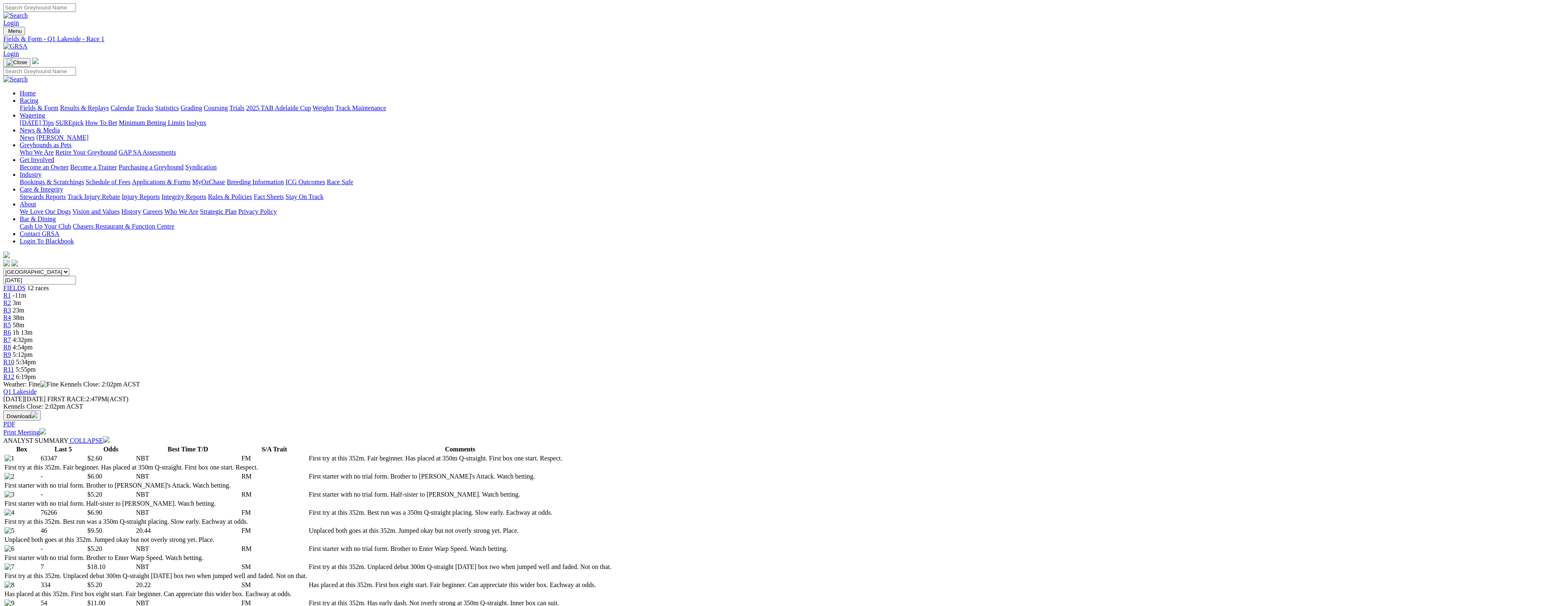
click at [631, 299] on div "R2 3m" at bounding box center [784, 303] width 1561 height 7
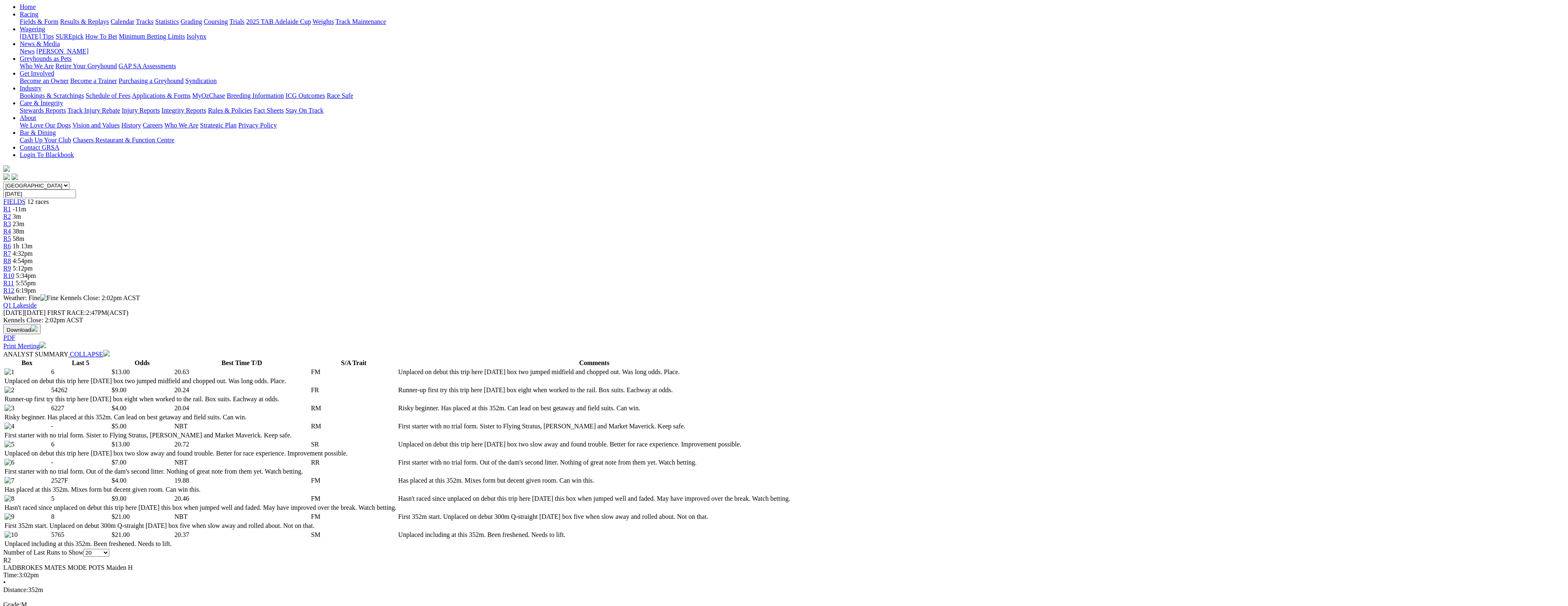
scroll to position [329, 0]
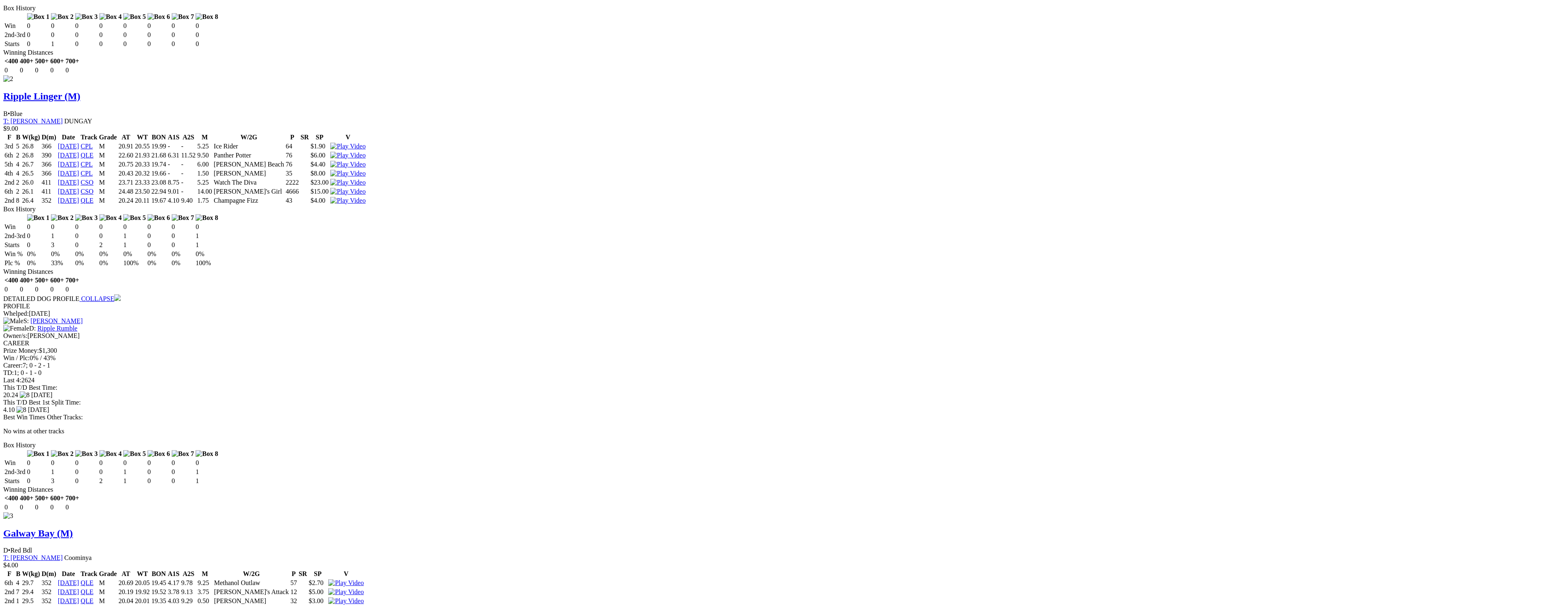
scroll to position [1233, 0]
